Goal: Information Seeking & Learning: Find specific page/section

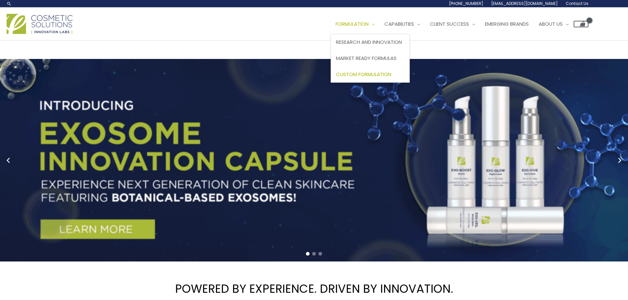
click at [336, 78] on span "Custom Formulation" at bounding box center [363, 74] width 55 height 7
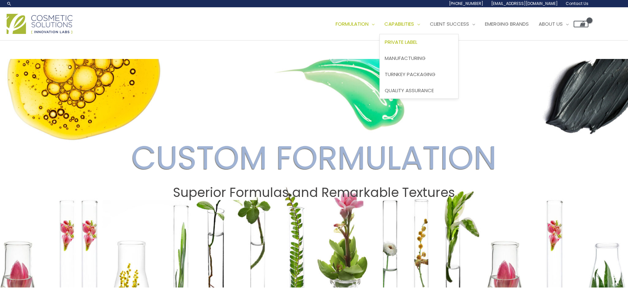
click at [384, 45] on span "Private Label" at bounding box center [400, 42] width 33 height 7
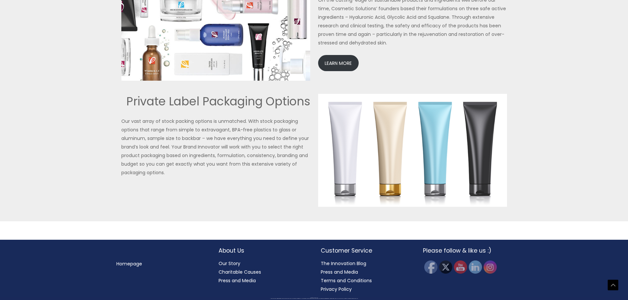
scroll to position [1640, 0]
click at [341, 59] on link "LEARN MORE" at bounding box center [338, 63] width 41 height 16
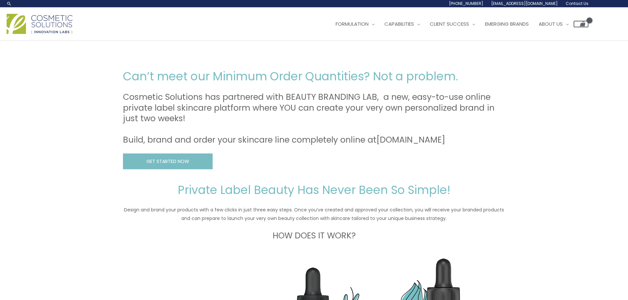
click at [0, 0] on input "Search..." at bounding box center [0, 0] width 0 height 0
type input "moq"
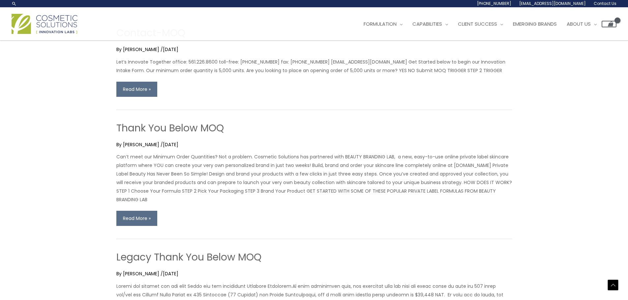
scroll to position [99, 0]
